Goal: Check status: Check status

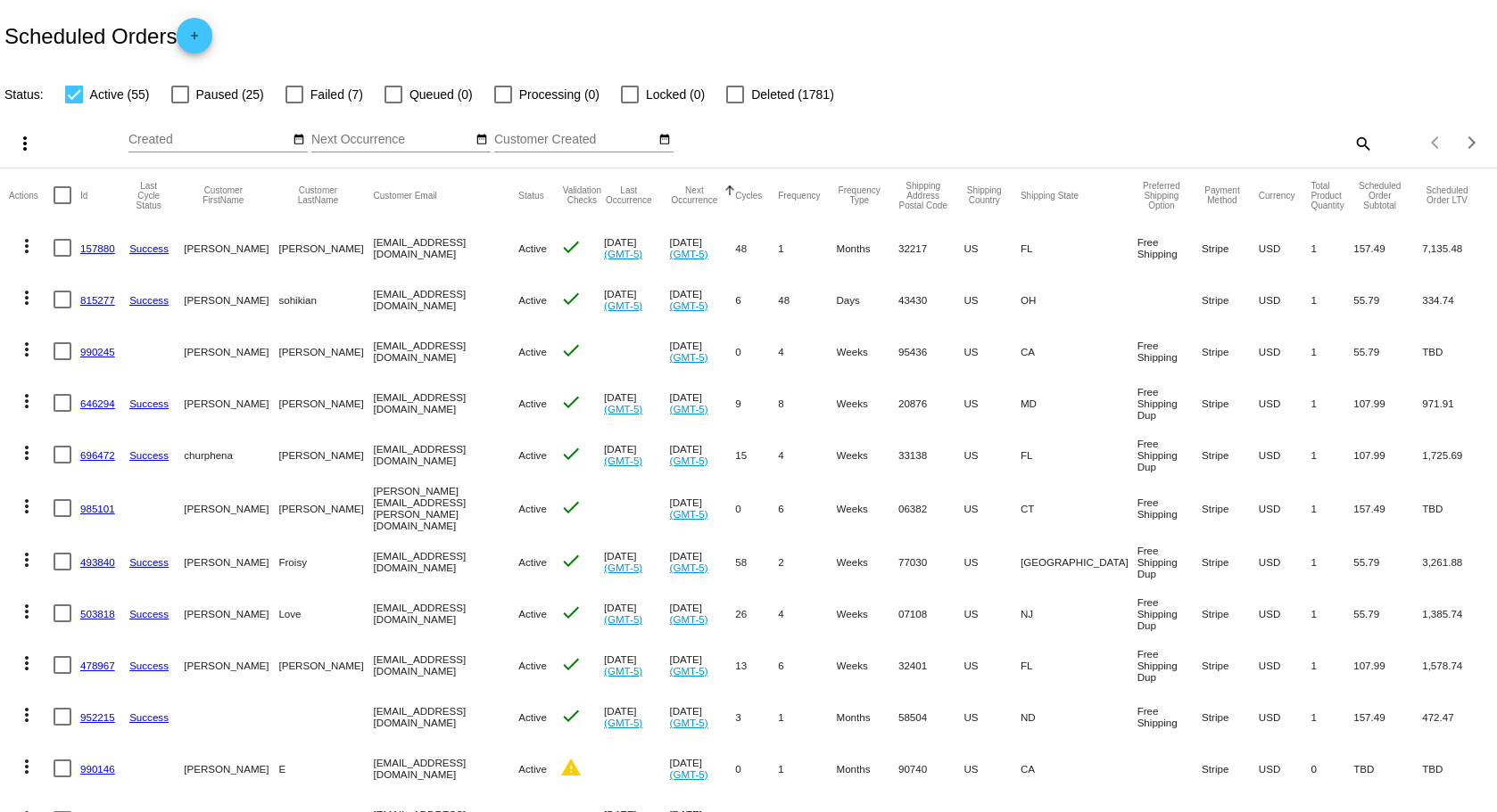
click at [1351, 141] on mat-icon "search" at bounding box center [1362, 143] width 22 height 27
click at [1187, 124] on div "Search" at bounding box center [1185, 134] width 373 height 35
click at [1351, 141] on mat-icon "search" at bounding box center [1362, 143] width 22 height 27
click at [1060, 141] on input "Search" at bounding box center [1185, 139] width 373 height 14
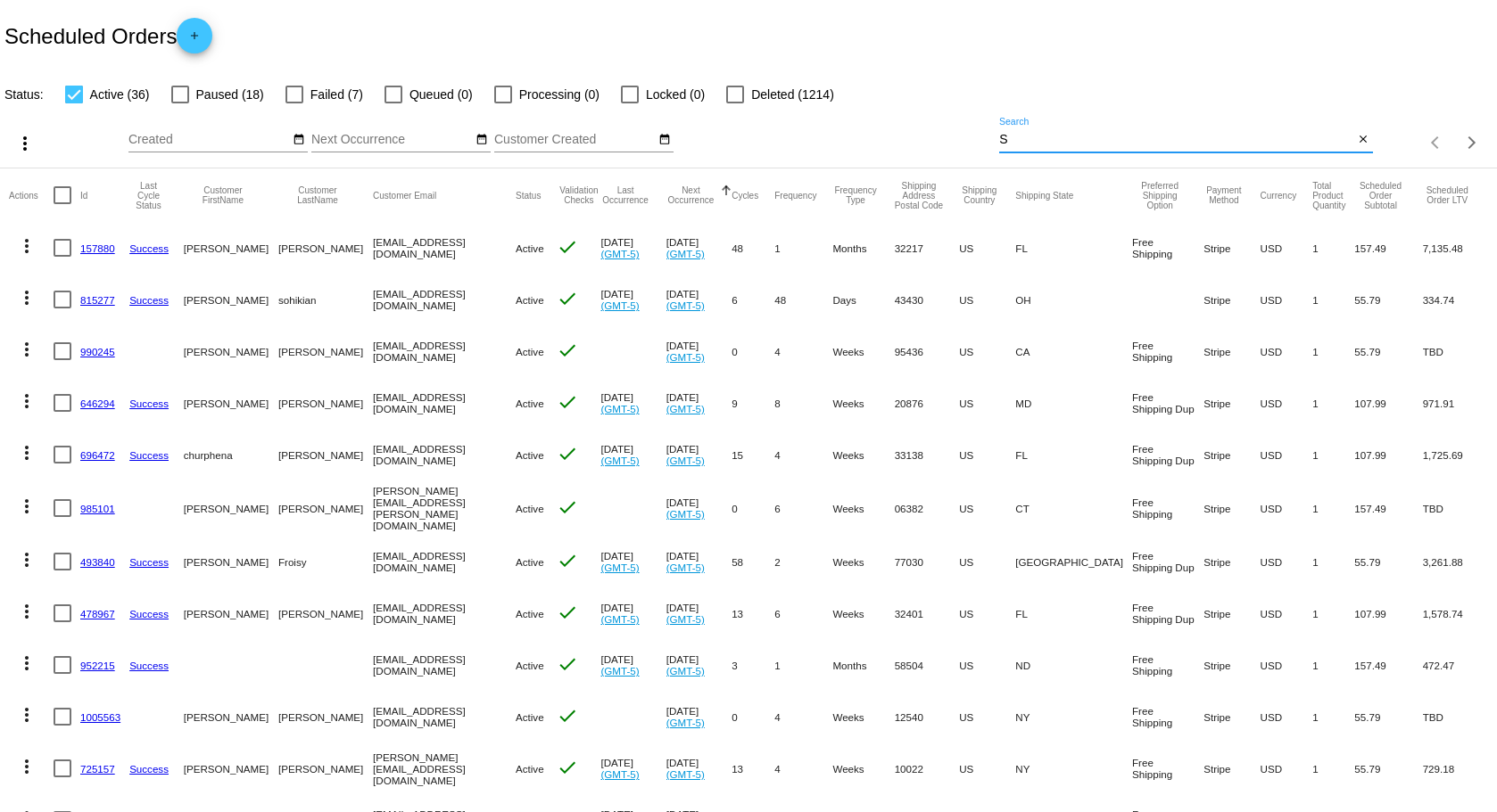
type input "Sipel"
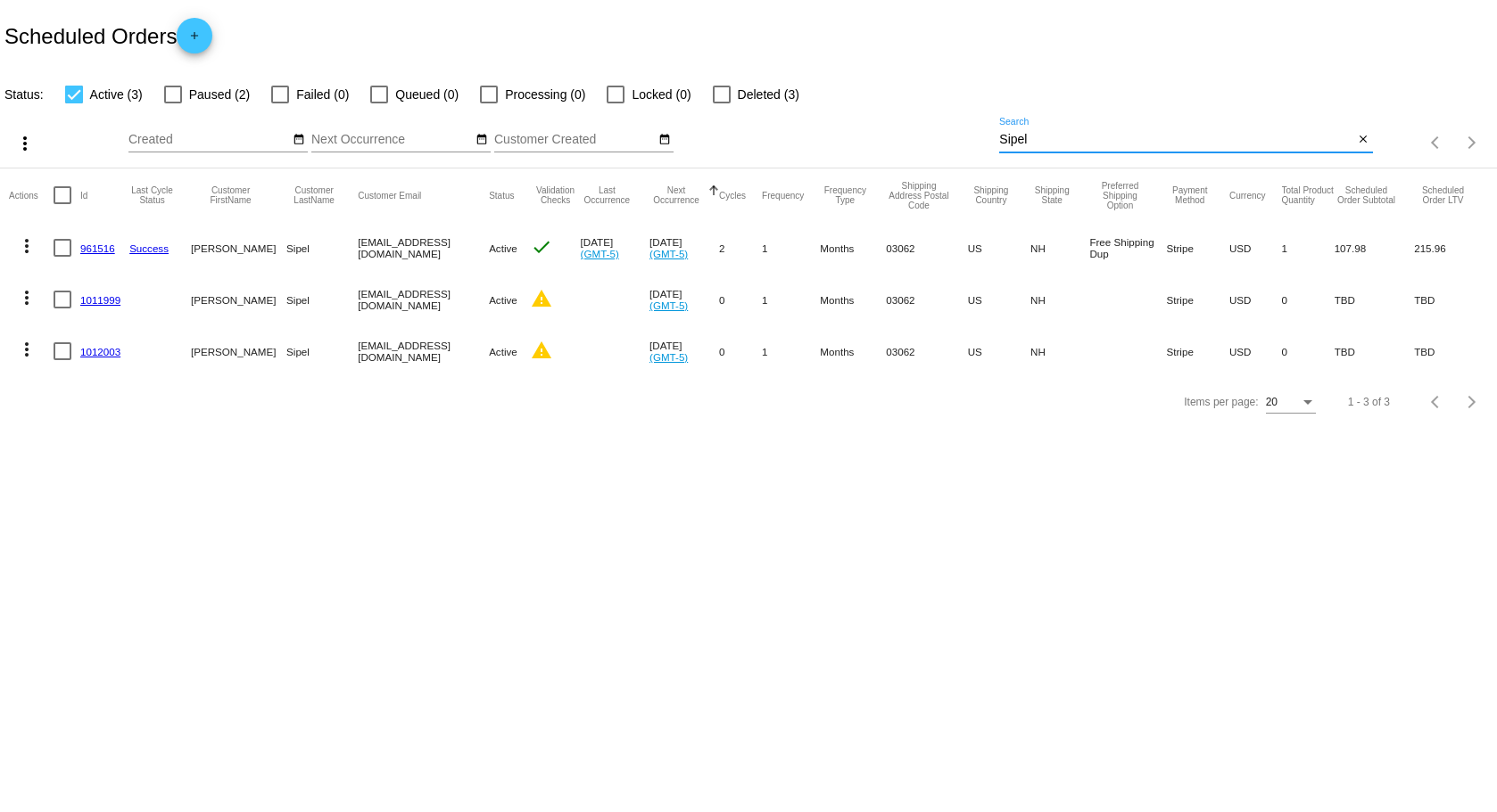
click at [559, 514] on body "Scheduled Orders add Status: Active (3) Paused (2) Failed (0) Queued (0) Proces…" at bounding box center [748, 406] width 1497 height 812
click at [101, 243] on link "961516" at bounding box center [98, 248] width 35 height 11
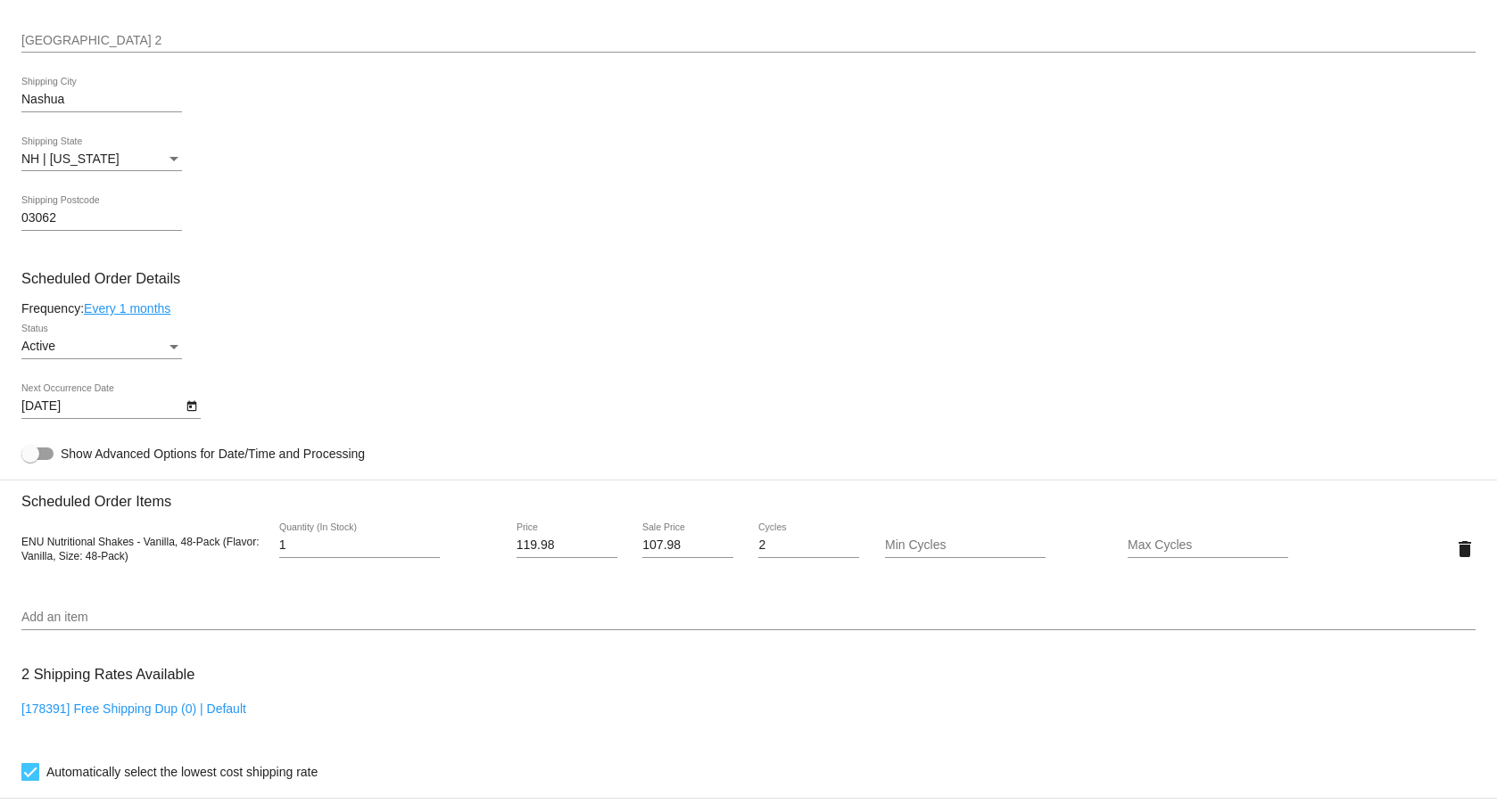
scroll to position [803, 0]
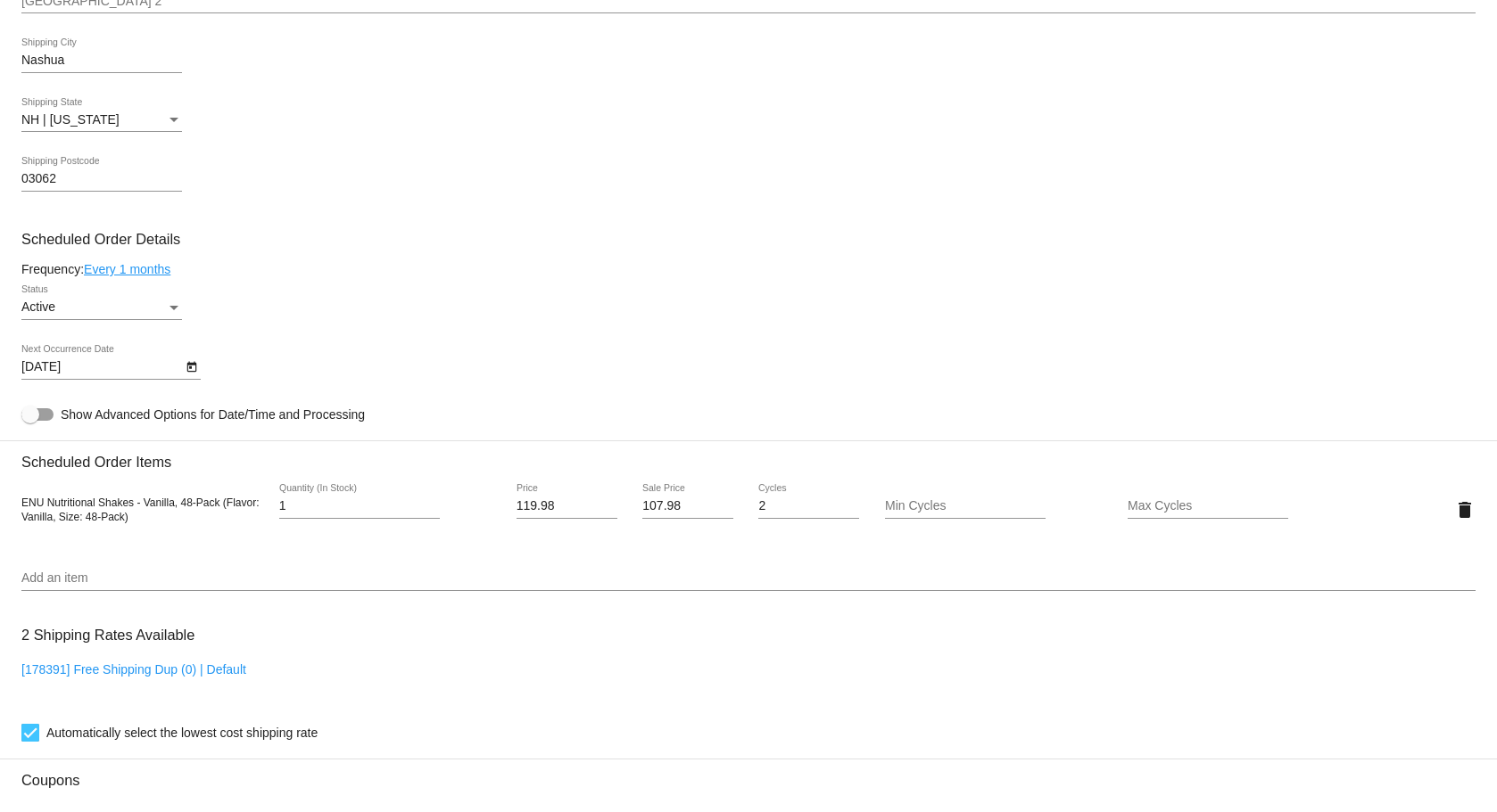
click at [197, 363] on icon "Open calendar" at bounding box center [191, 367] width 12 height 22
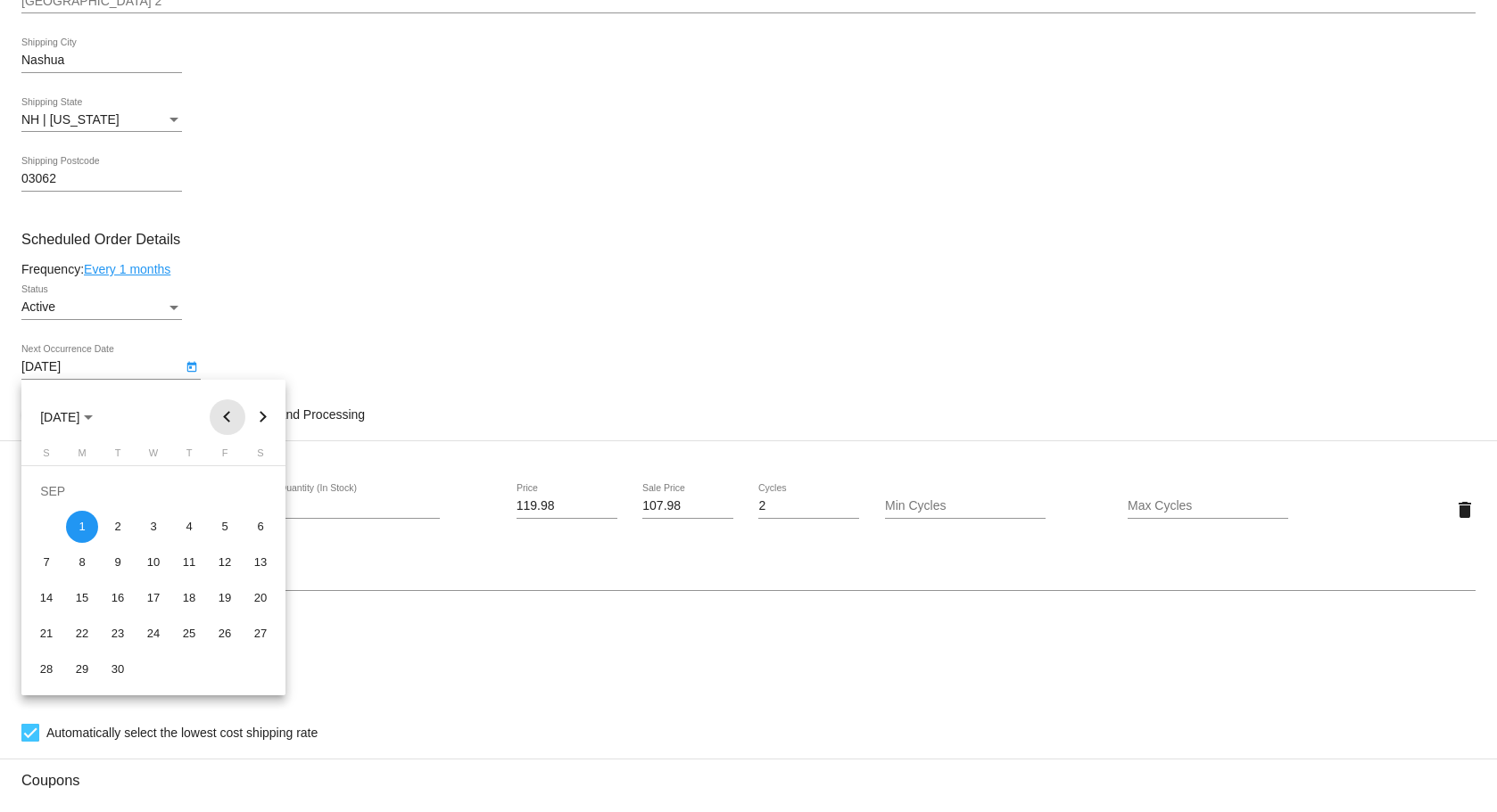
click at [230, 415] on button "Previous month" at bounding box center [227, 417] width 36 height 36
click at [222, 596] on div "22" at bounding box center [224, 598] width 32 height 32
type input "[DATE]"
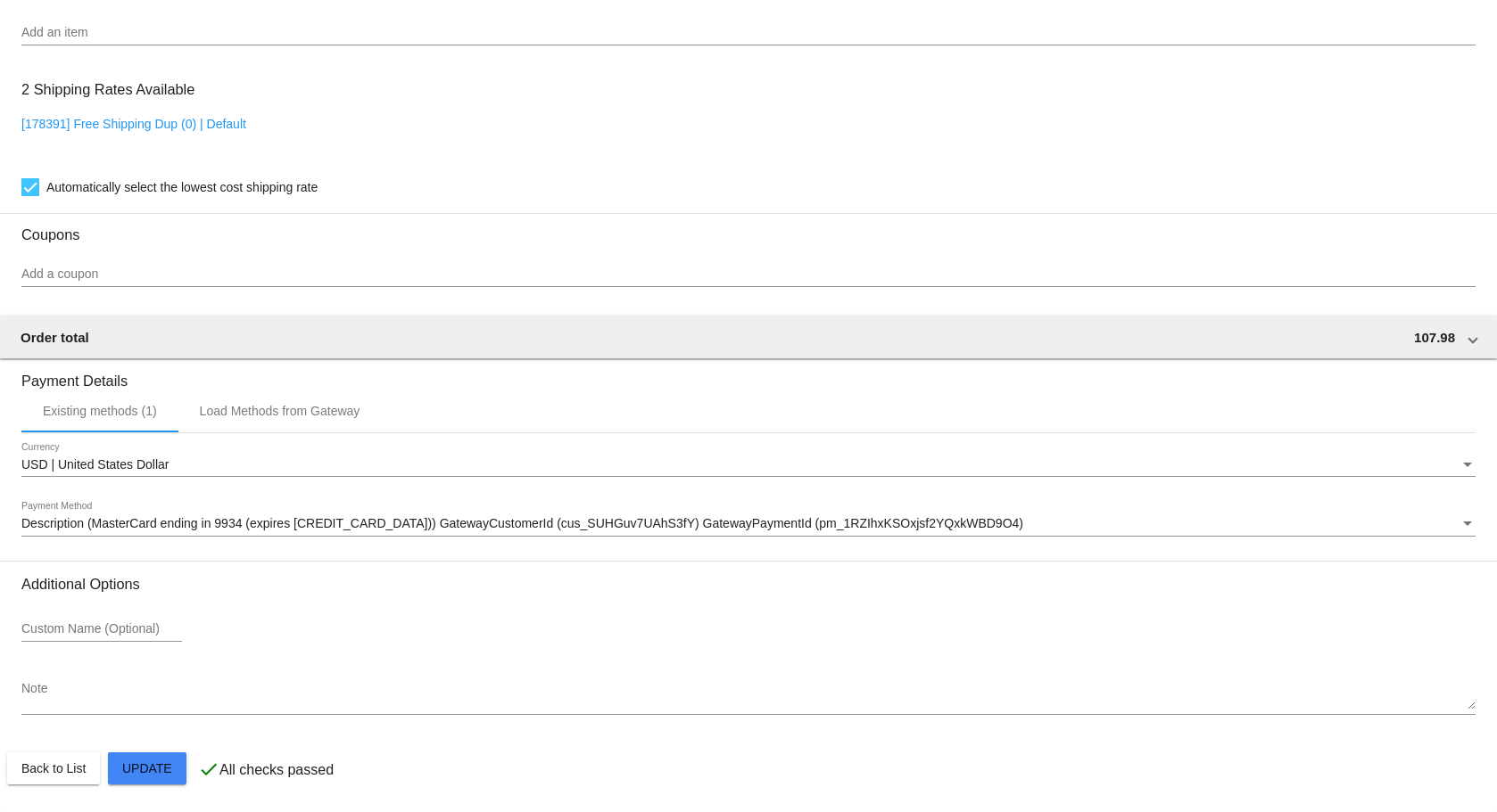
scroll to position [1349, 0]
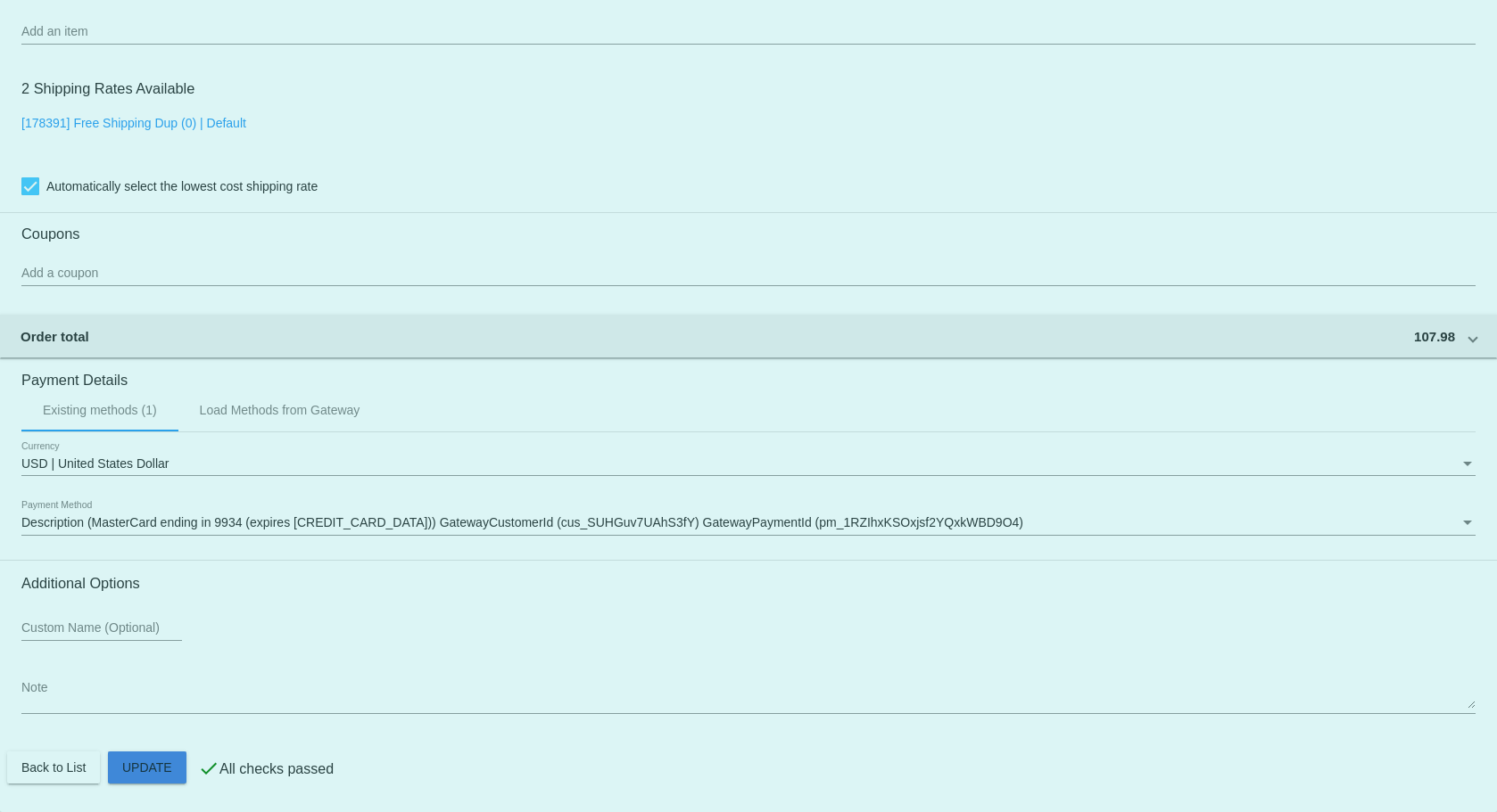
drag, startPoint x: 172, startPoint y: 761, endPoint x: 188, endPoint y: 774, distance: 20.6
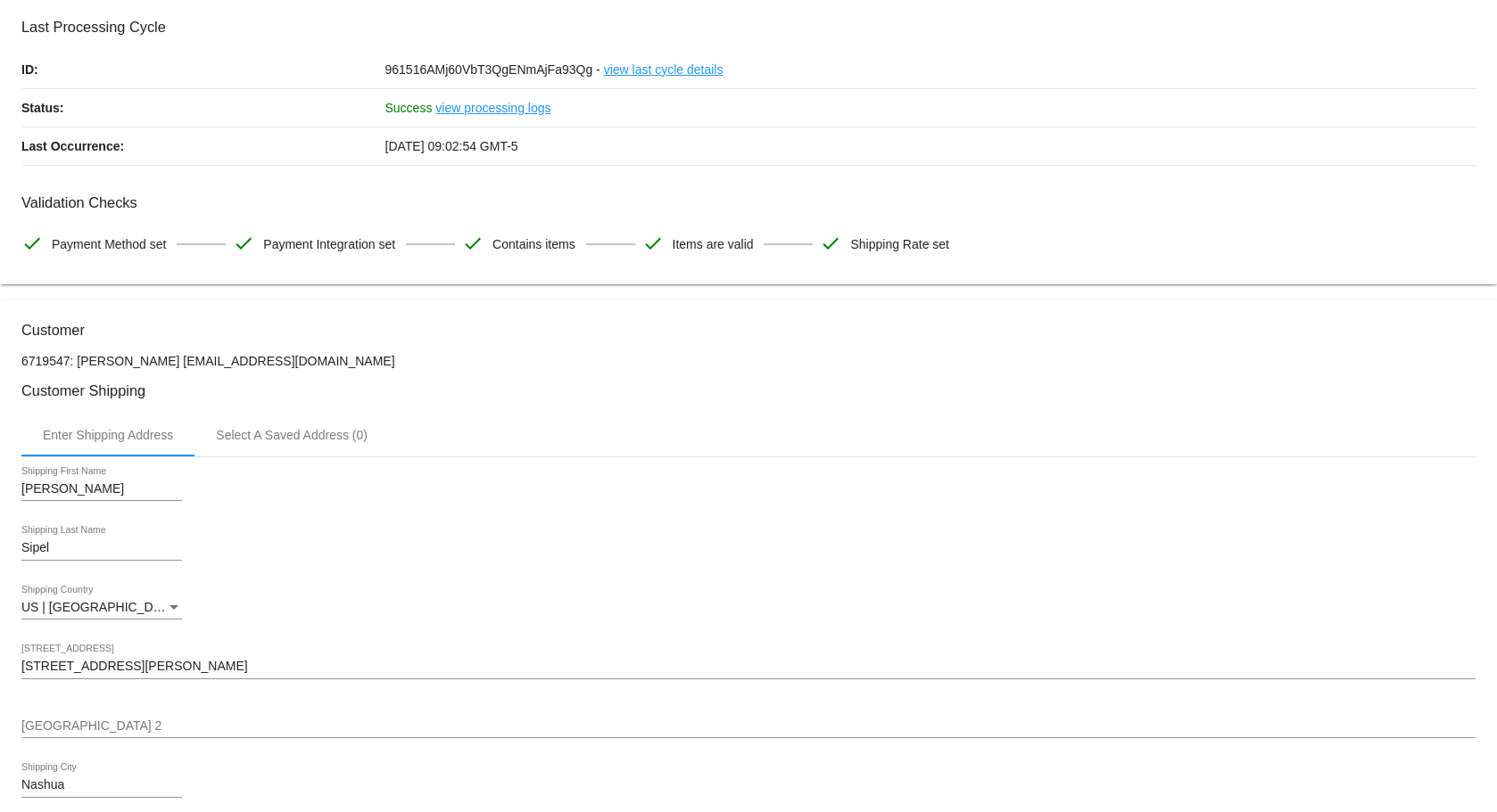
scroll to position [0, 0]
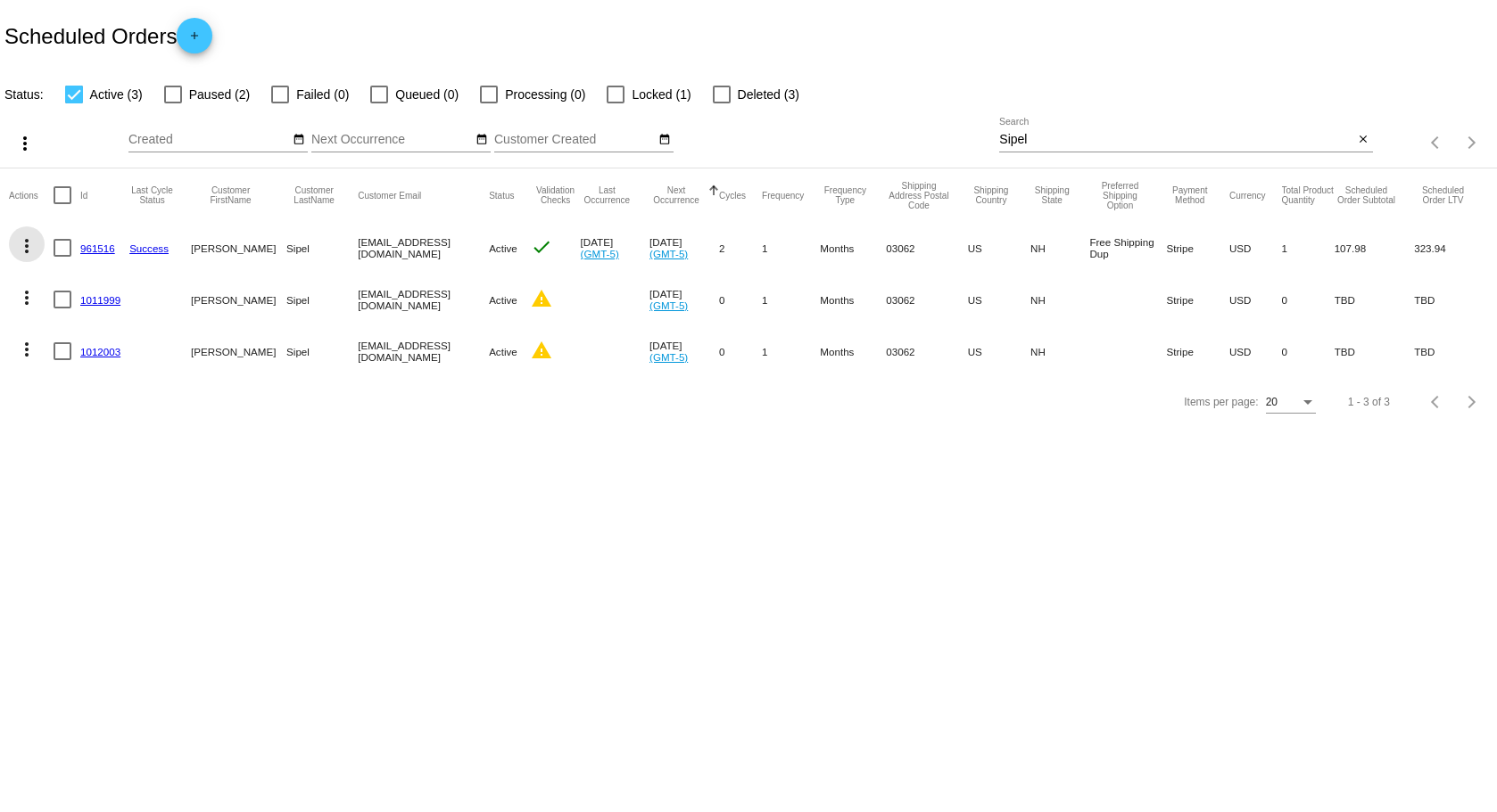
click at [28, 247] on mat-icon "more_vert" at bounding box center [27, 246] width 22 height 22
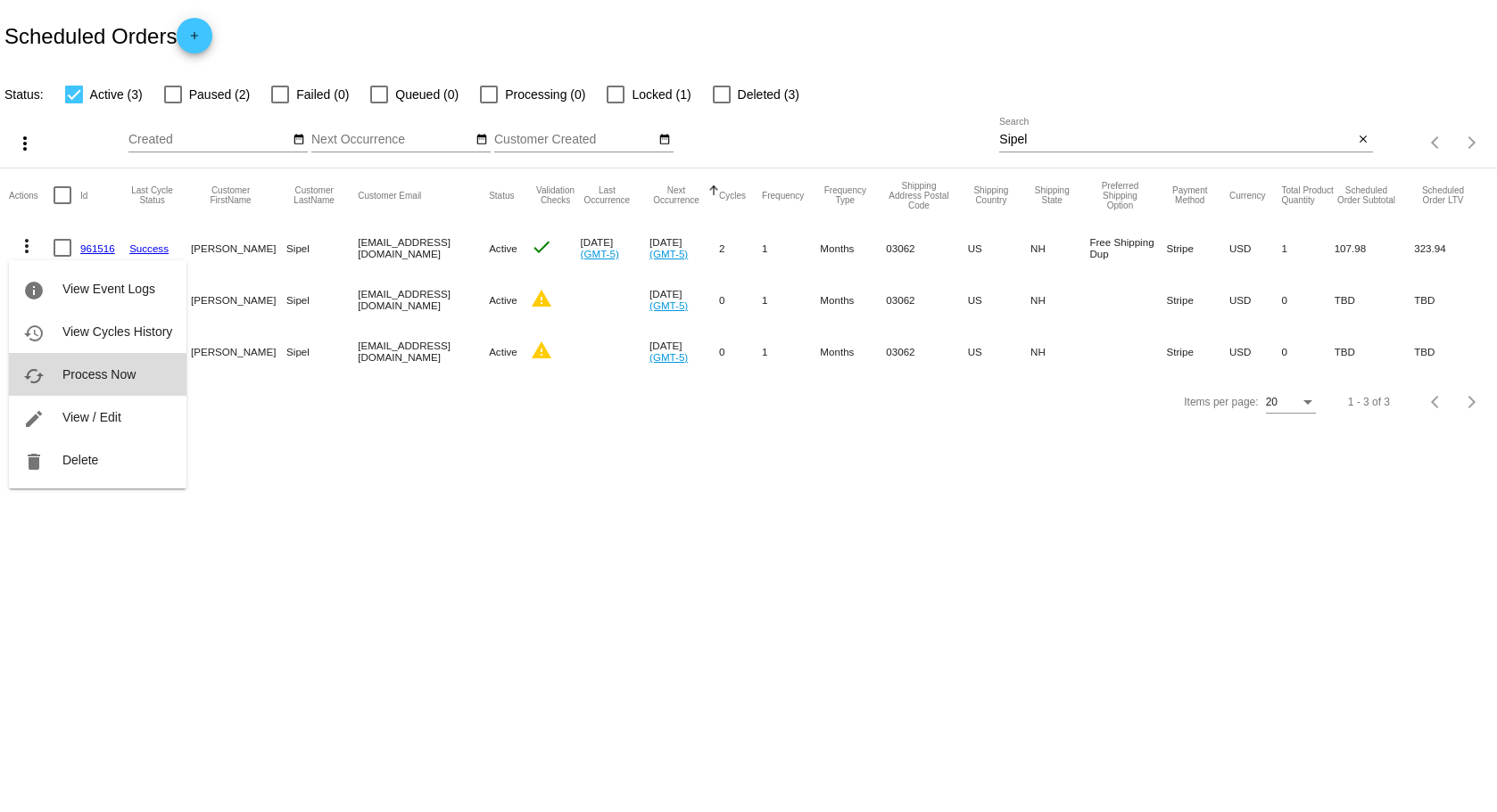
click at [65, 382] on button "cached Process Now" at bounding box center [97, 374] width 177 height 43
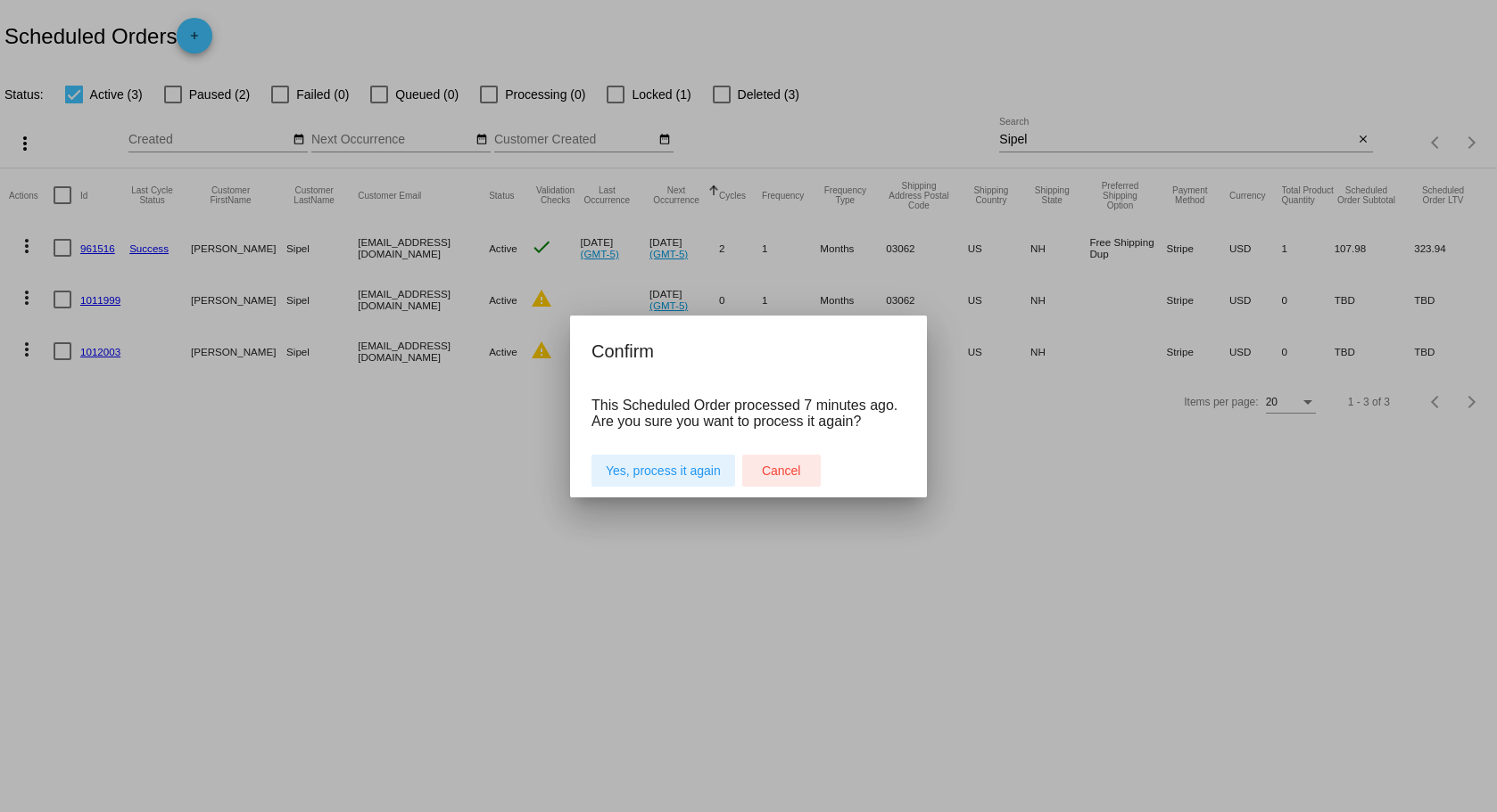
click at [757, 476] on button "Cancel" at bounding box center [781, 470] width 79 height 32
